Goal: Task Accomplishment & Management: Manage account settings

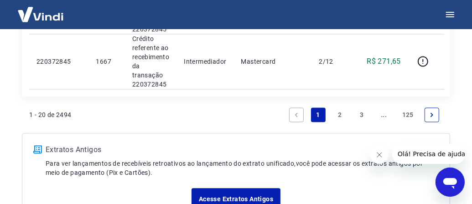
scroll to position [1369, 0]
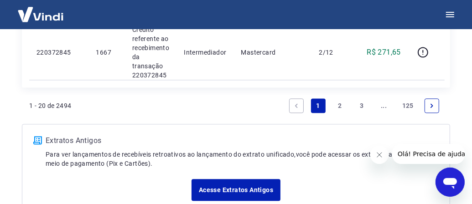
click at [339, 104] on link "2" at bounding box center [340, 106] width 15 height 15
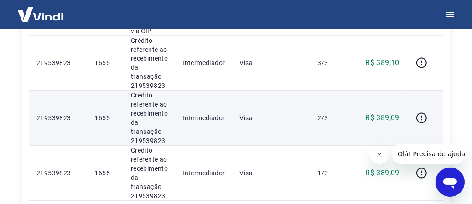
scroll to position [1319, 0]
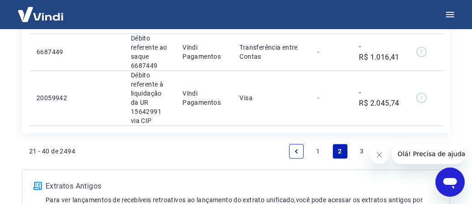
click at [361, 149] on link "3" at bounding box center [362, 151] width 15 height 15
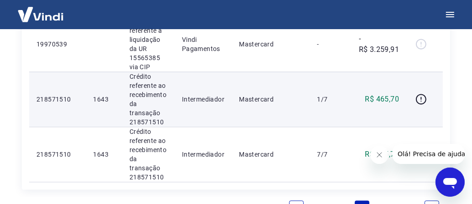
scroll to position [1225, 0]
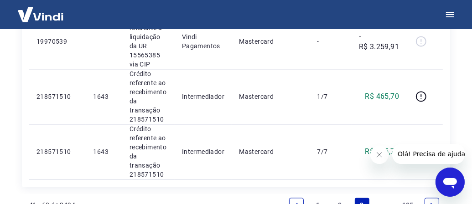
click at [433, 203] on icon "Next page" at bounding box center [432, 205] width 3 height 4
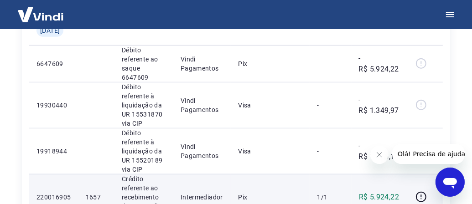
scroll to position [452, 0]
